Goal: Information Seeking & Learning: Check status

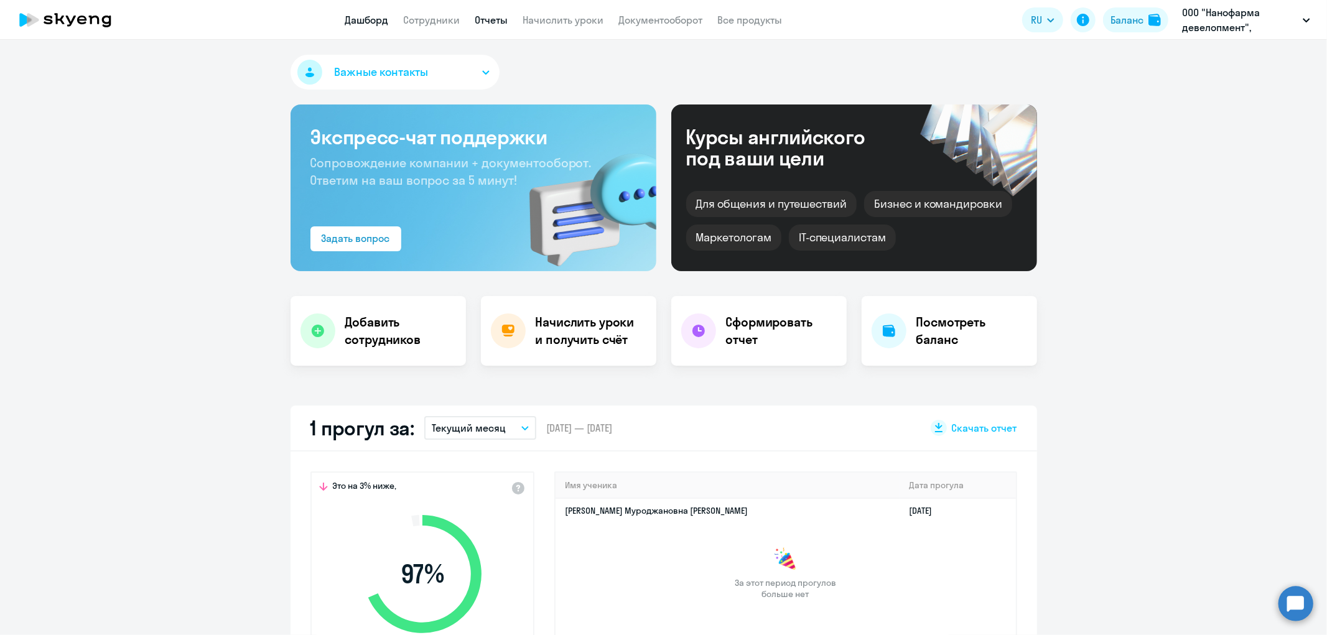
click at [495, 16] on link "Отчеты" at bounding box center [491, 20] width 33 height 12
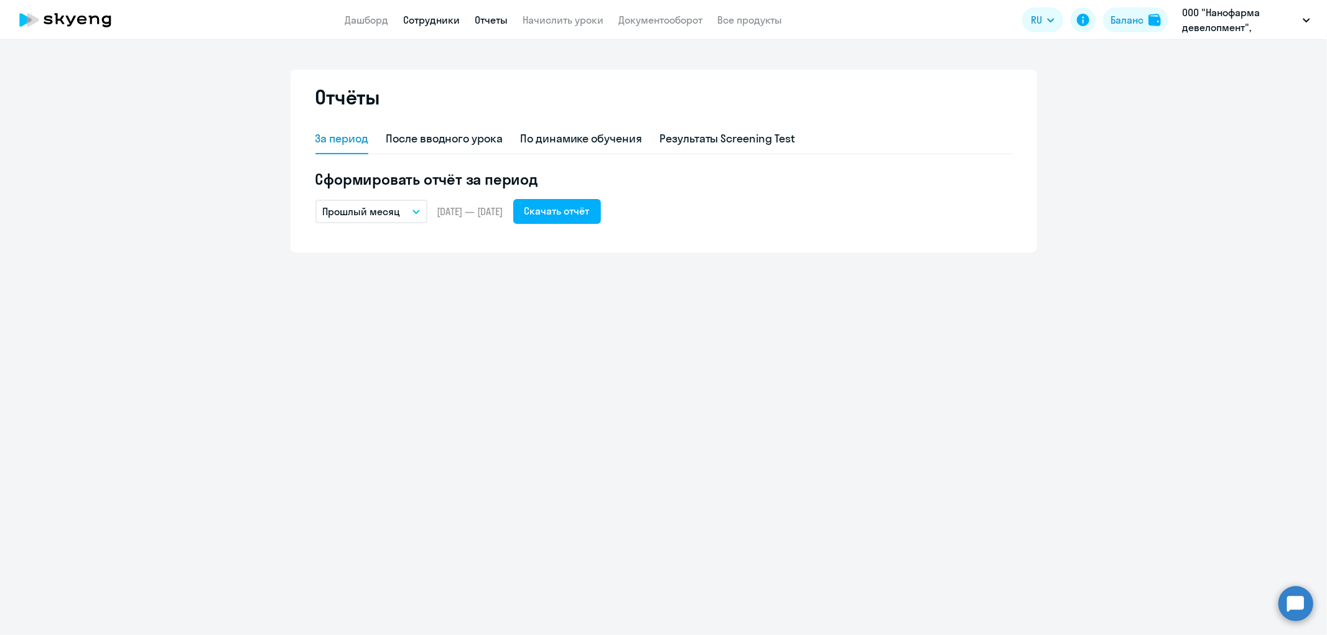
click at [427, 21] on link "Сотрудники" at bounding box center [432, 20] width 57 height 12
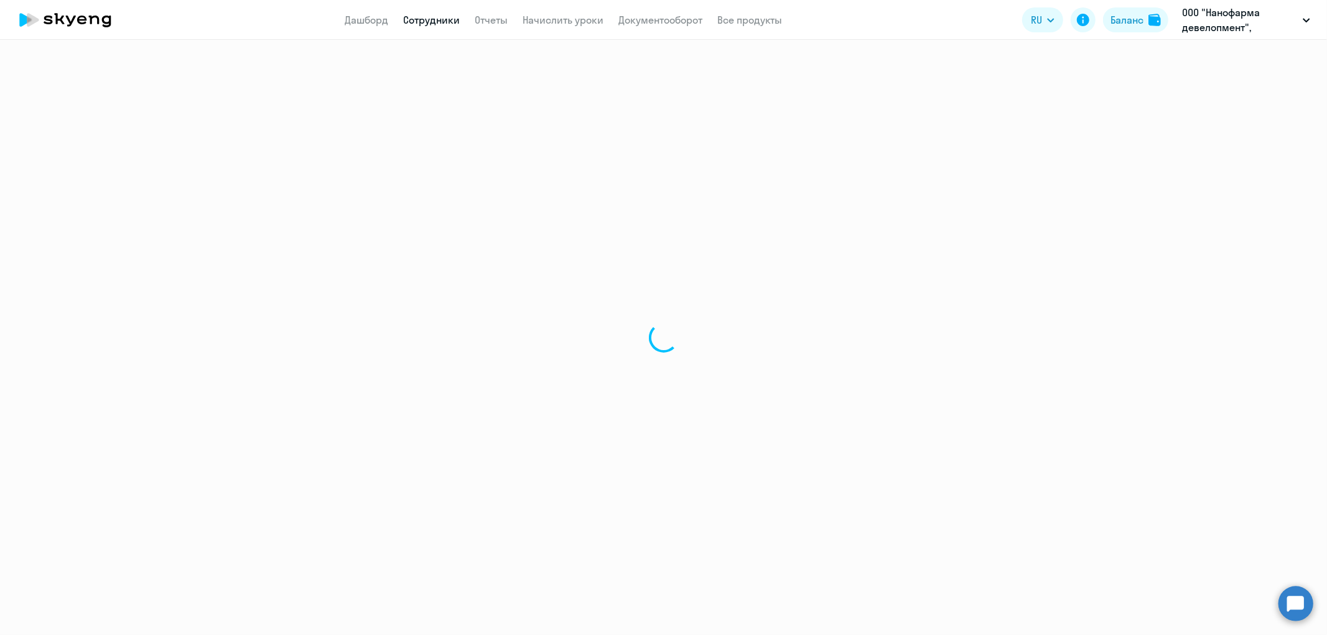
select select "30"
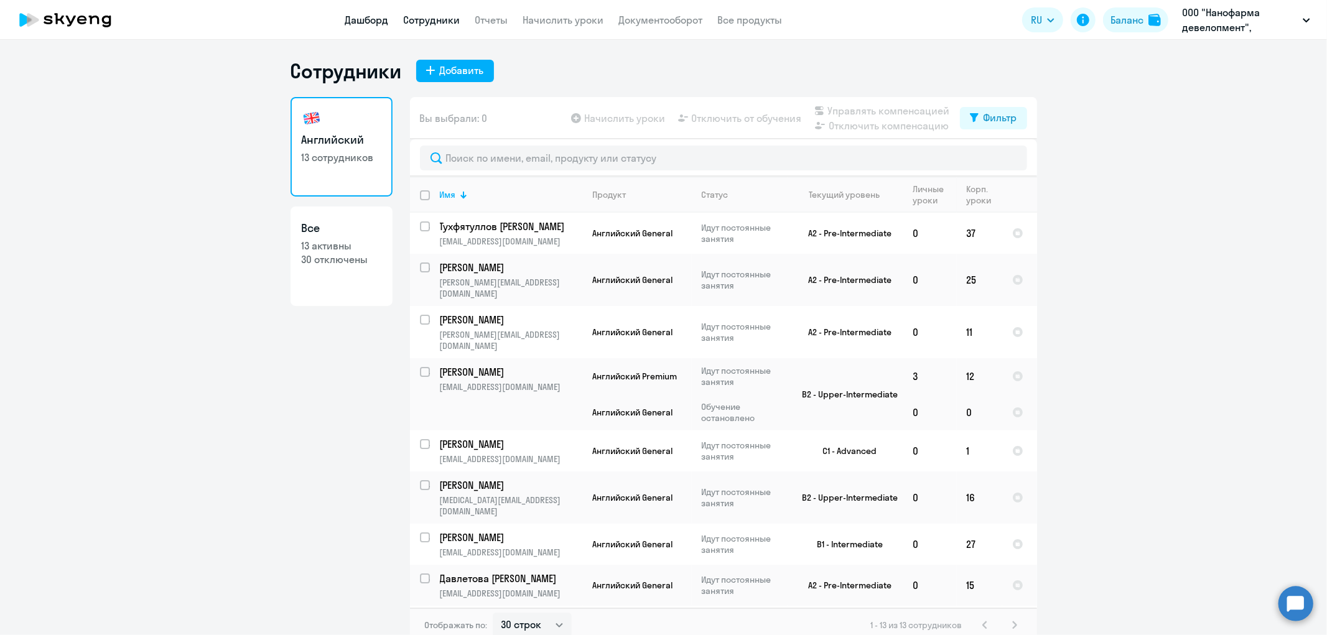
click at [366, 20] on link "Дашборд" at bounding box center [367, 20] width 44 height 12
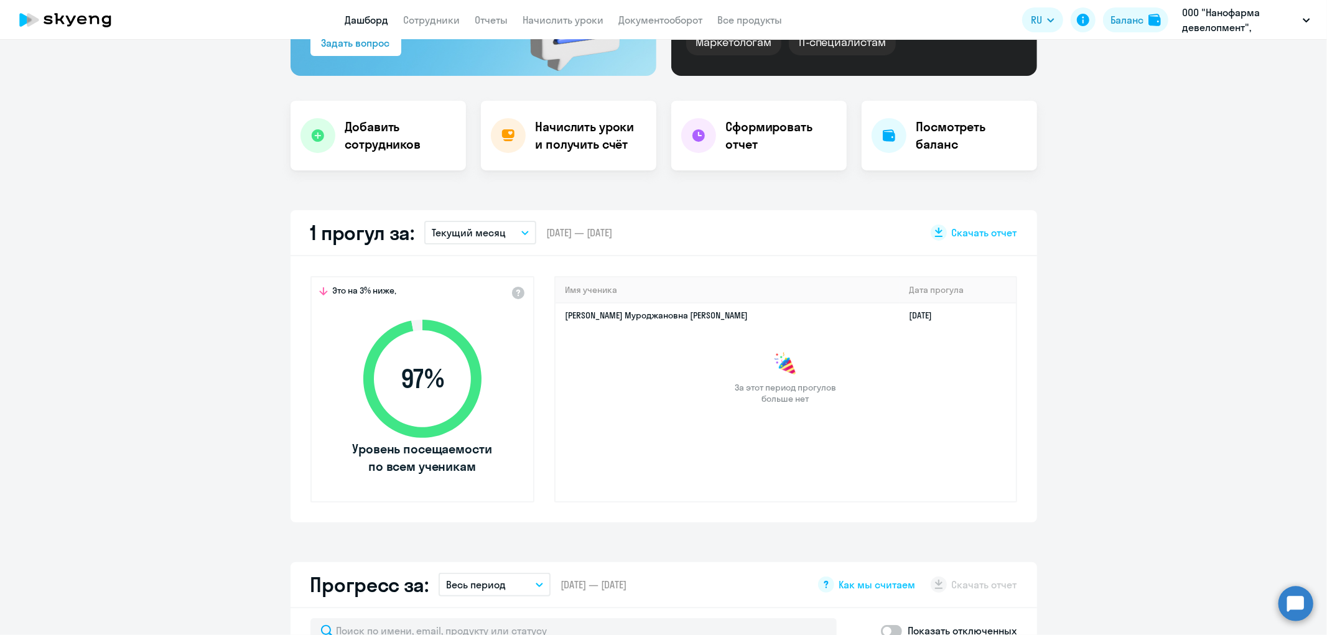
scroll to position [207, 0]
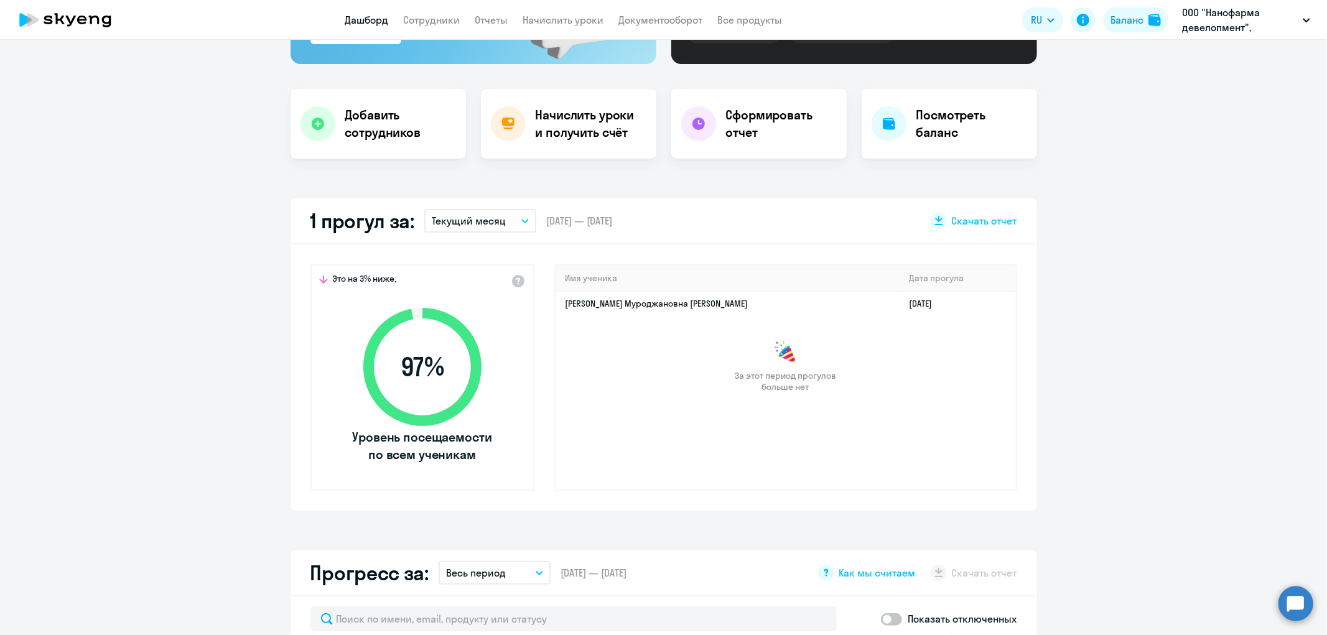
click at [522, 220] on icon "button" at bounding box center [525, 221] width 6 height 3
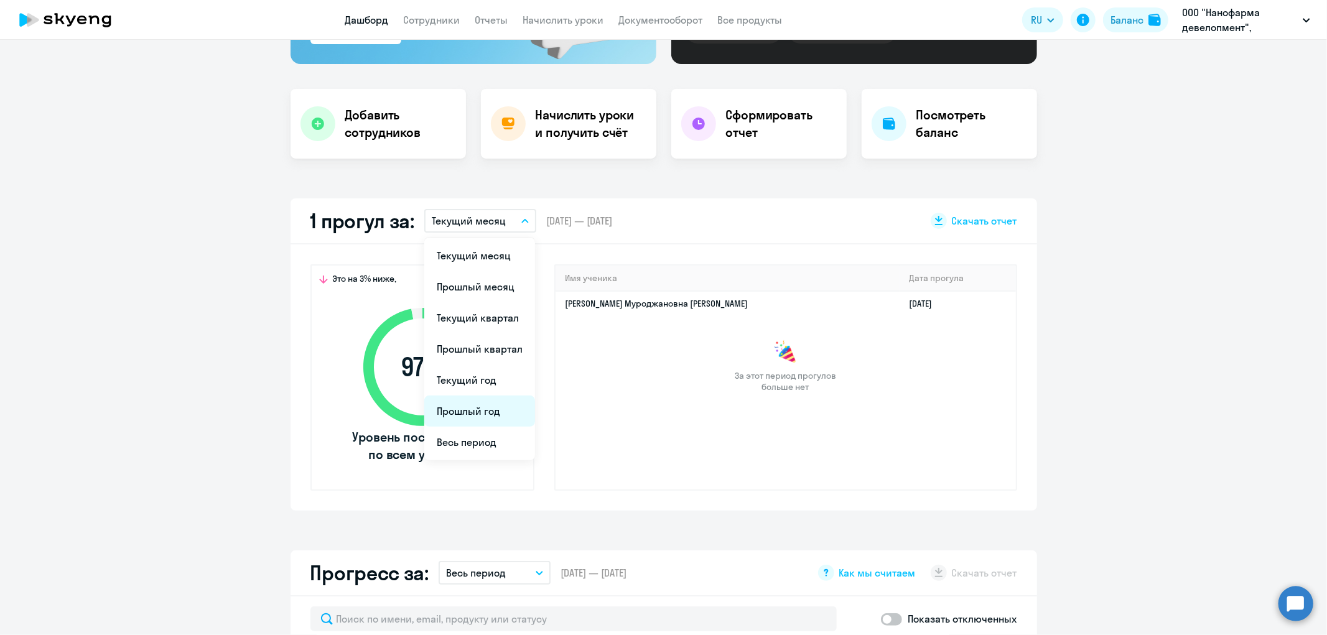
select select "30"
click at [487, 411] on li "Прошлый год" at bounding box center [479, 411] width 111 height 31
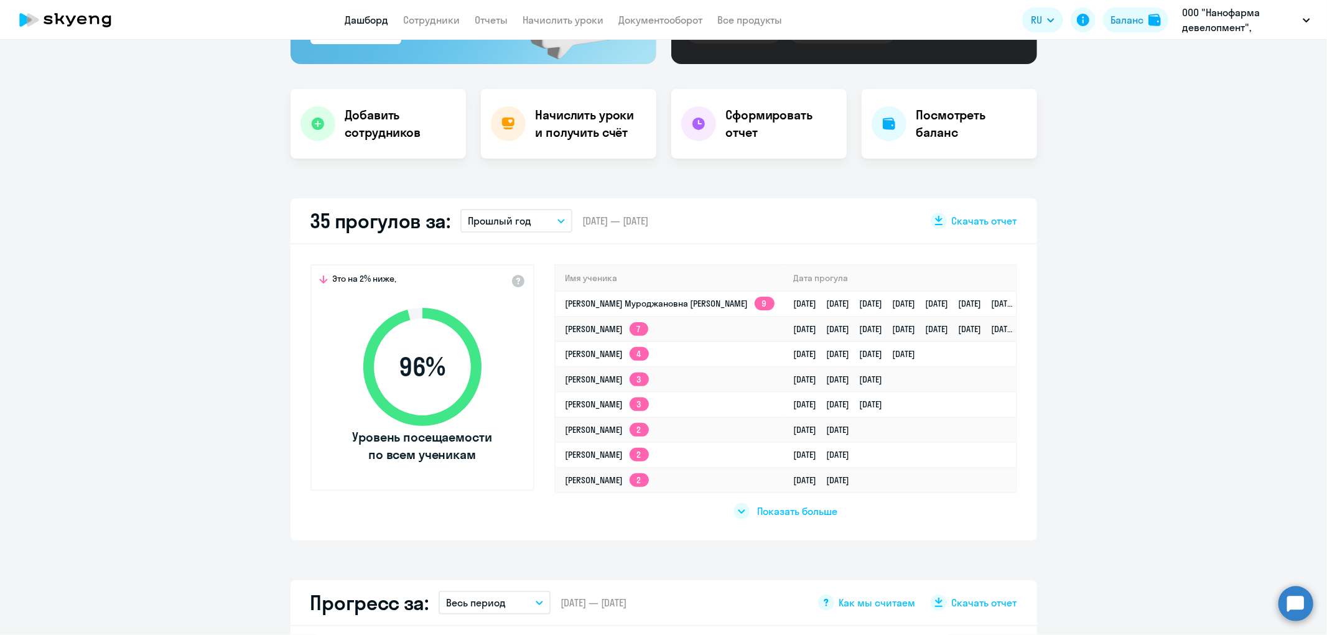
click at [559, 217] on button "Прошлый год" at bounding box center [516, 221] width 112 height 24
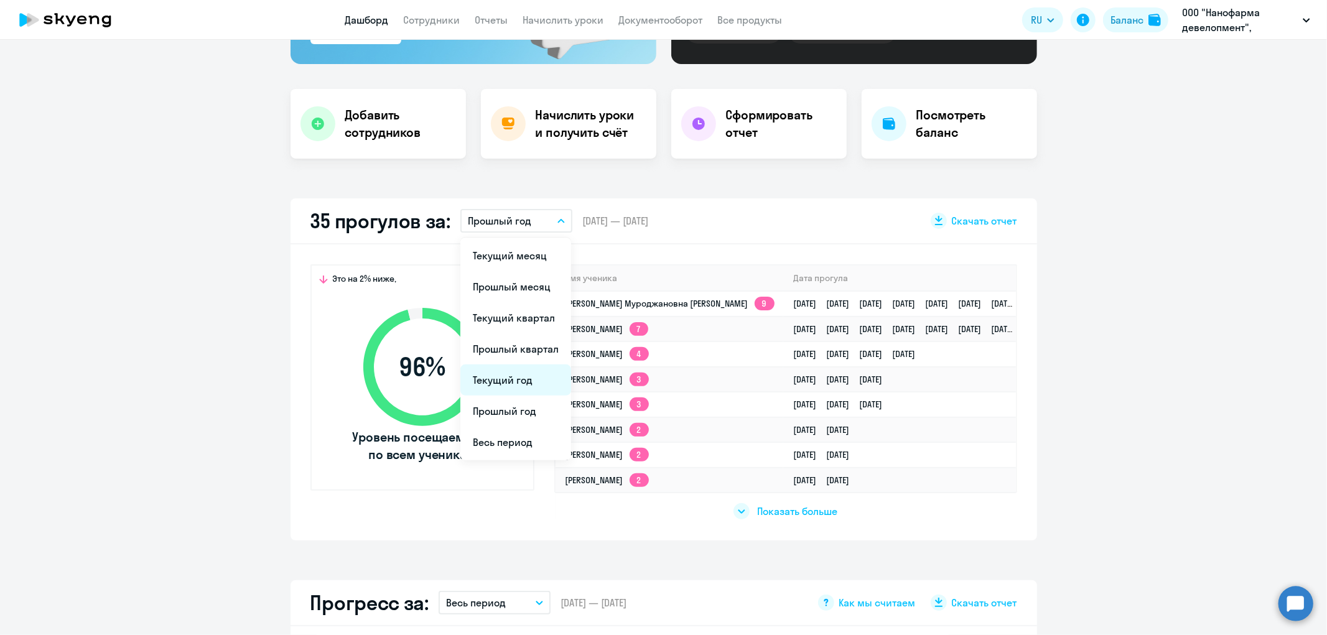
click at [515, 380] on li "Текущий год" at bounding box center [515, 380] width 111 height 31
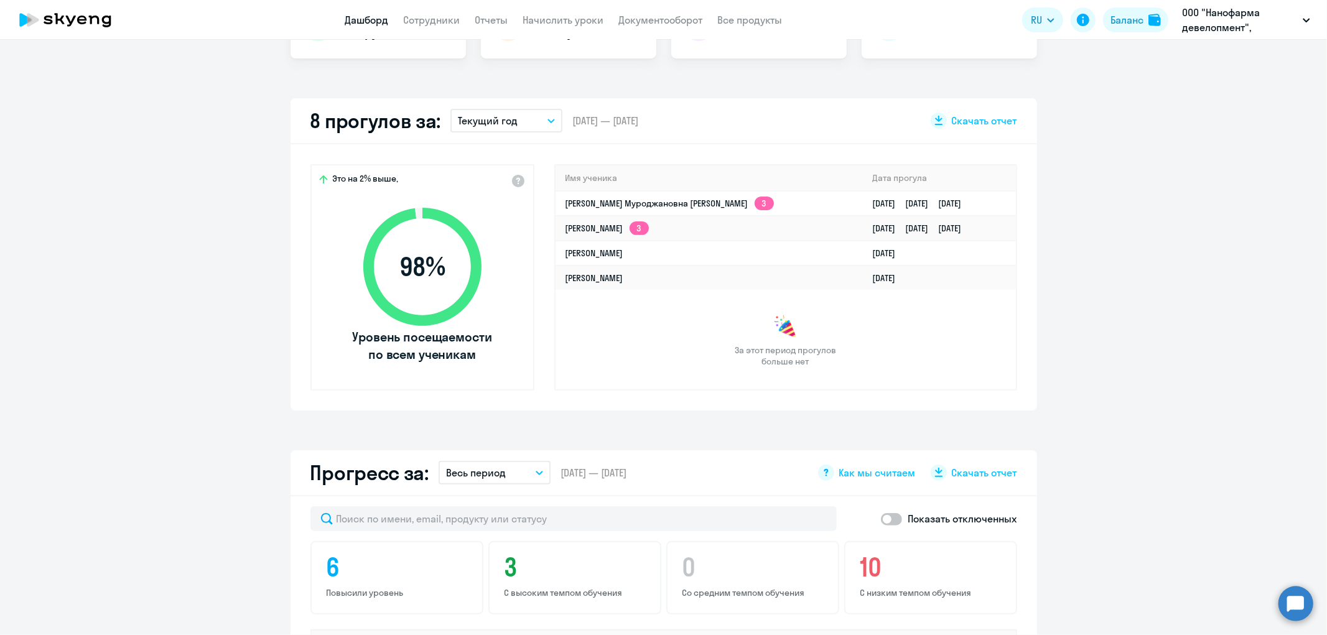
scroll to position [243, 0]
